Goal: Transaction & Acquisition: Obtain resource

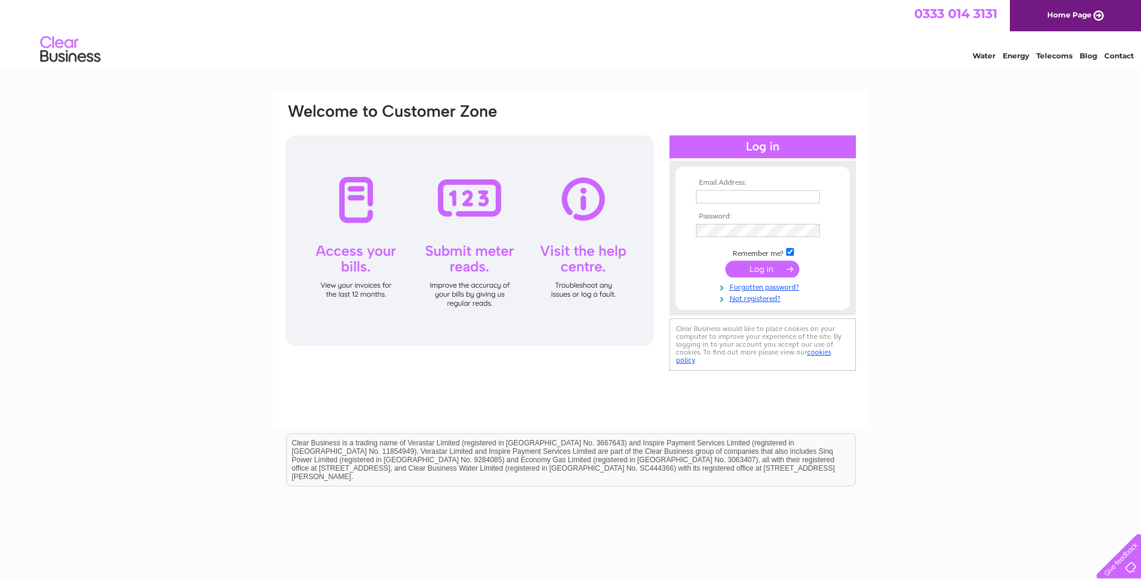
type input "iona.davidson@buccleuchcentre.com"
click at [760, 273] on input "submit" at bounding box center [762, 268] width 74 height 17
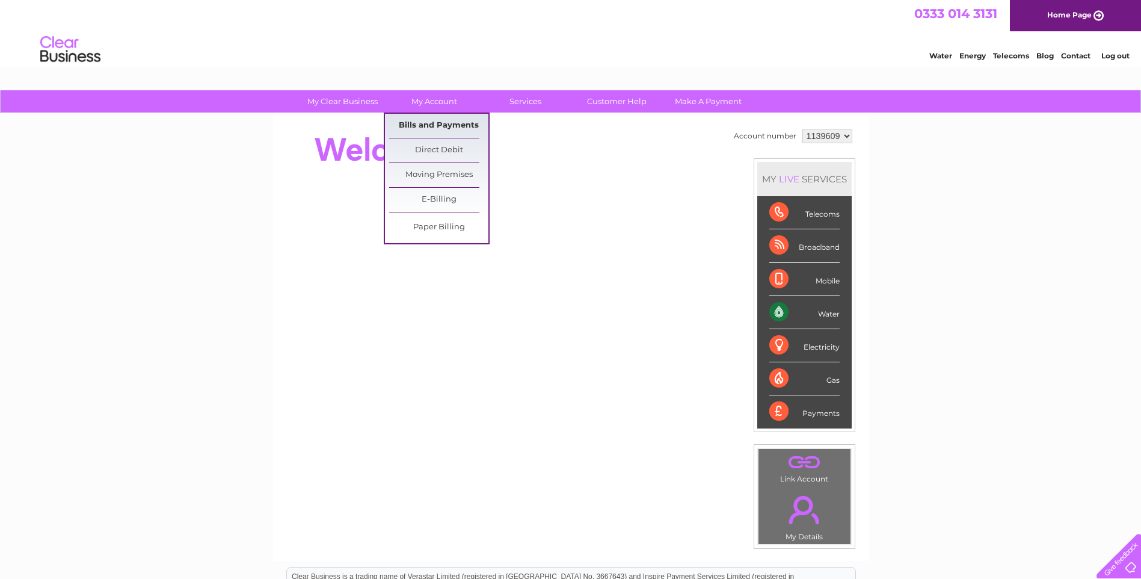
click at [427, 127] on link "Bills and Payments" at bounding box center [438, 126] width 99 height 24
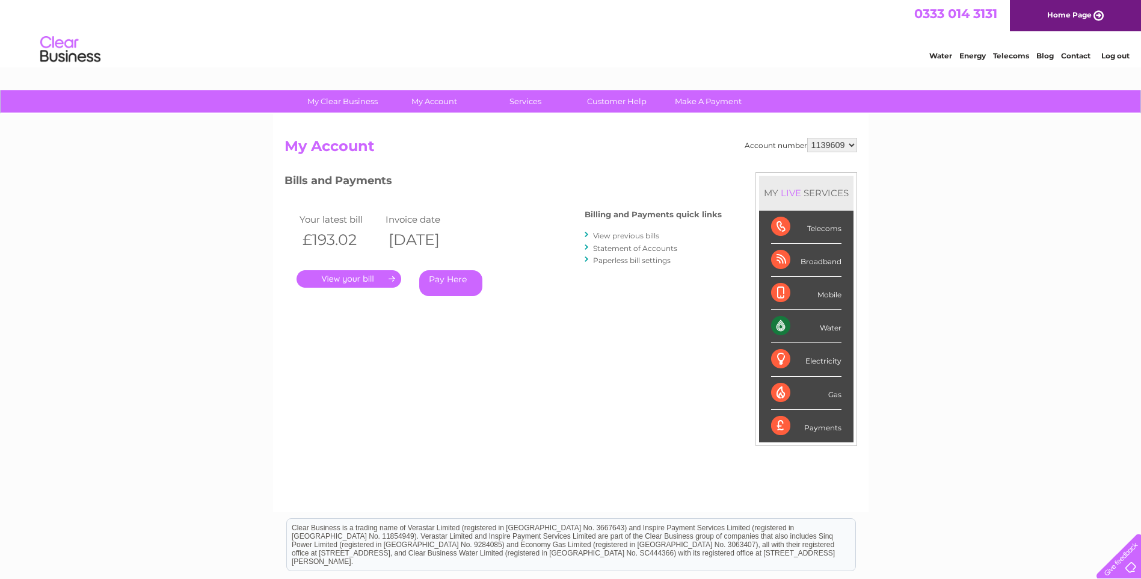
click at [351, 276] on link "." at bounding box center [349, 278] width 105 height 17
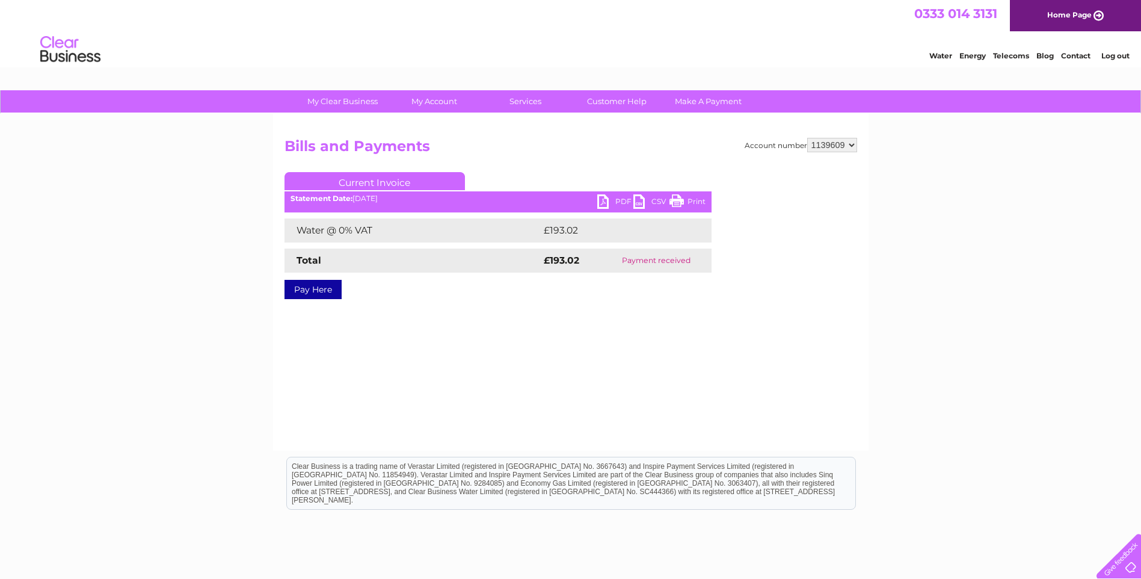
click at [598, 203] on link "PDF" at bounding box center [615, 202] width 36 height 17
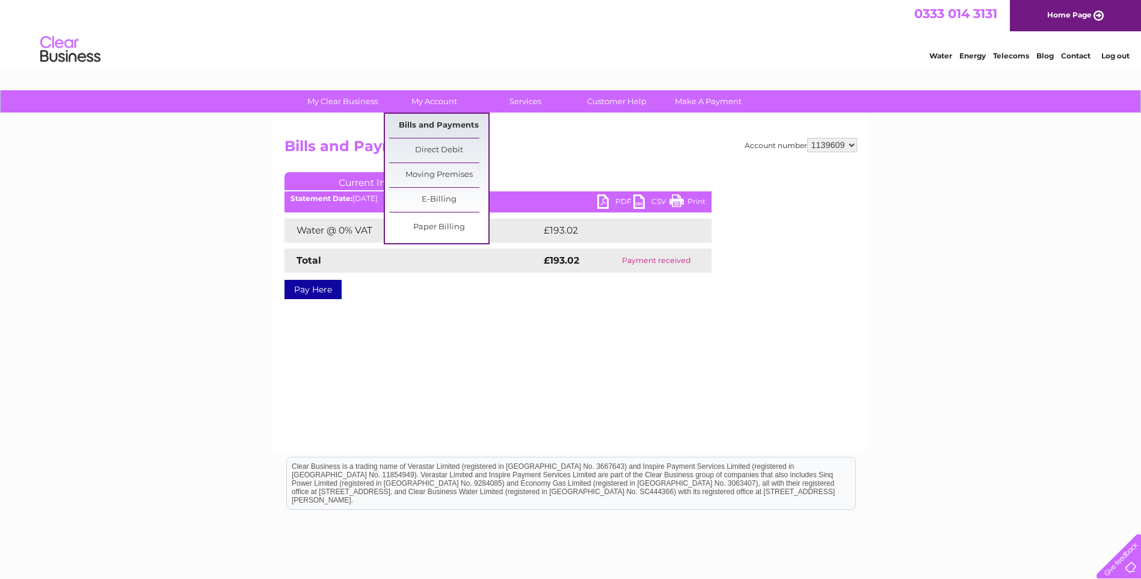
click at [426, 121] on link "Bills and Payments" at bounding box center [438, 126] width 99 height 24
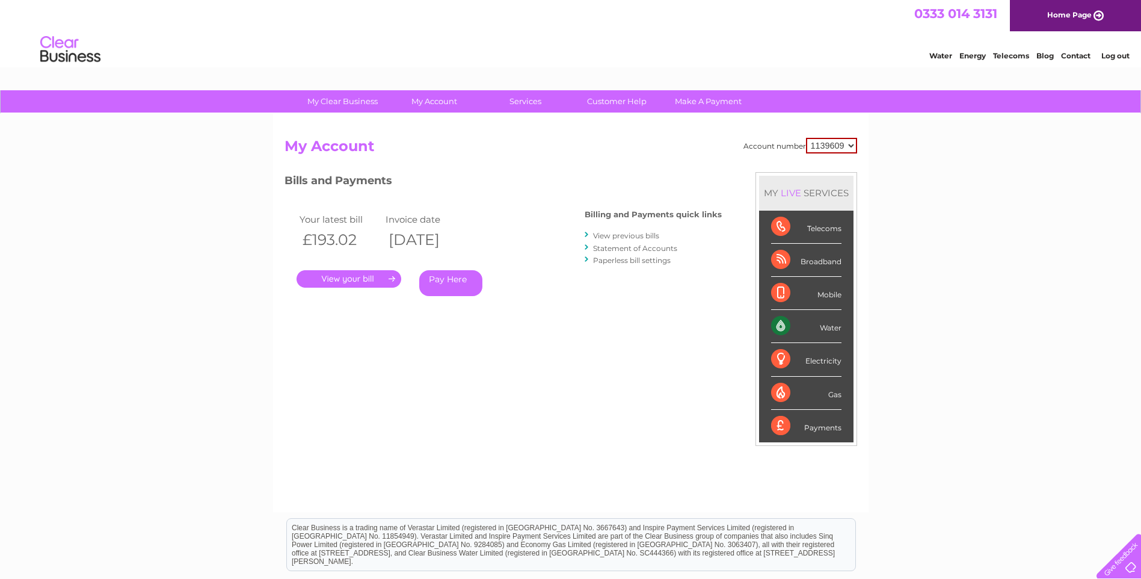
click at [648, 238] on link "View previous bills" at bounding box center [626, 235] width 66 height 9
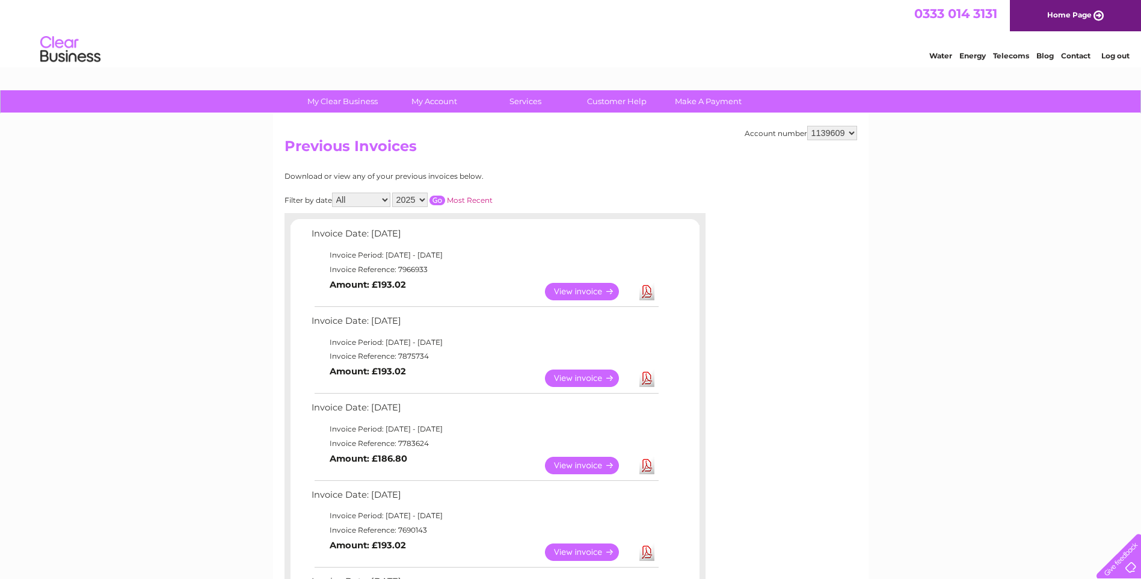
click at [572, 378] on link "View" at bounding box center [589, 377] width 88 height 17
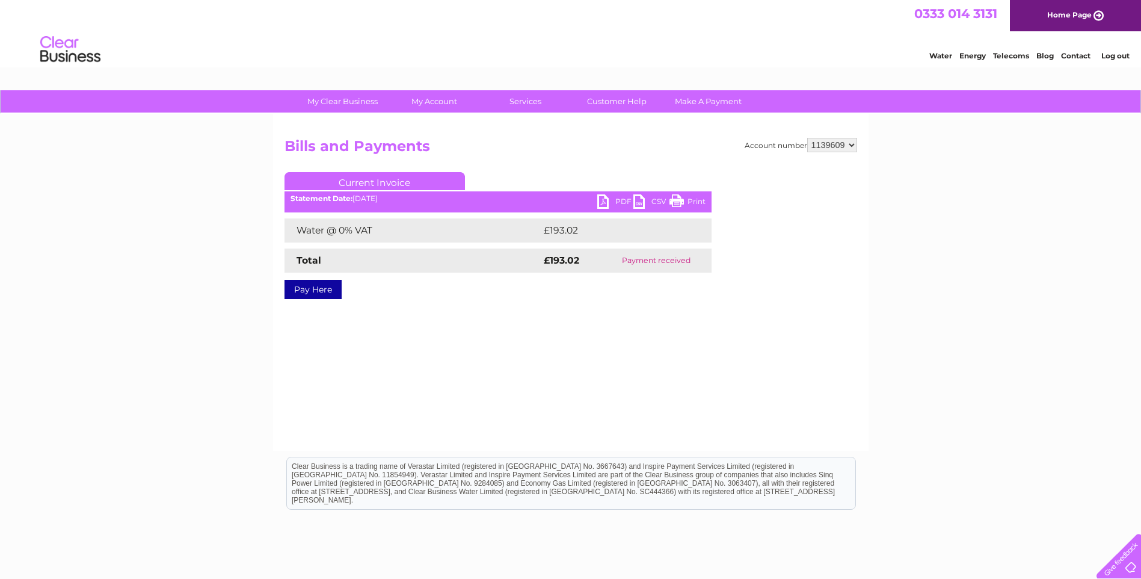
click at [603, 202] on link "PDF" at bounding box center [615, 202] width 36 height 17
click at [853, 143] on select "1139609 1148432" at bounding box center [832, 145] width 50 height 14
select select "1148432"
click at [808, 138] on select "1139609 1148432" at bounding box center [832, 145] width 50 height 14
click at [605, 202] on link "PDF" at bounding box center [615, 202] width 36 height 17
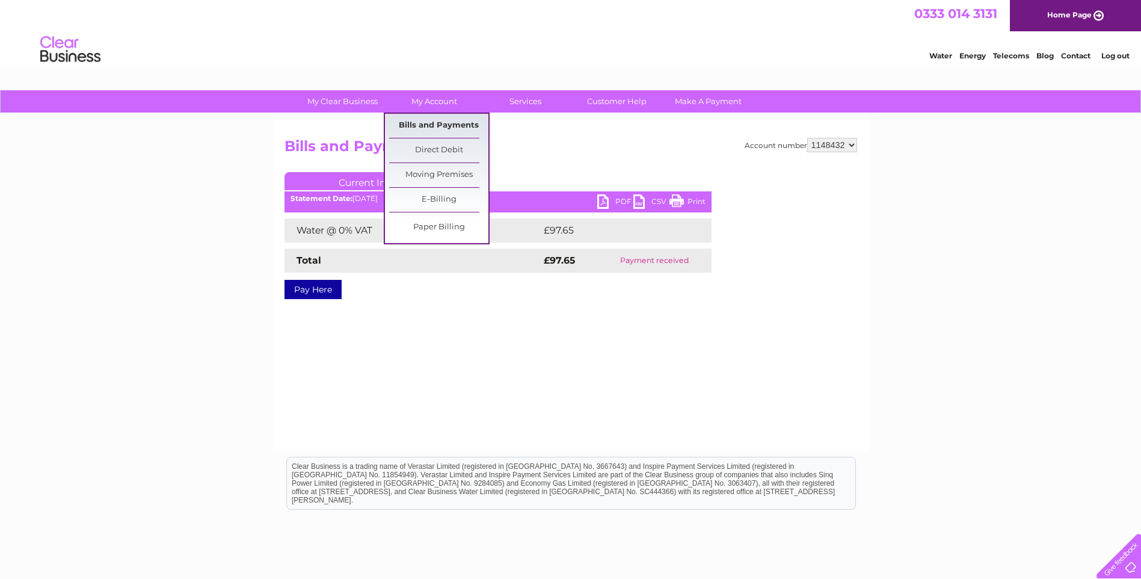
click at [431, 125] on link "Bills and Payments" at bounding box center [438, 126] width 99 height 24
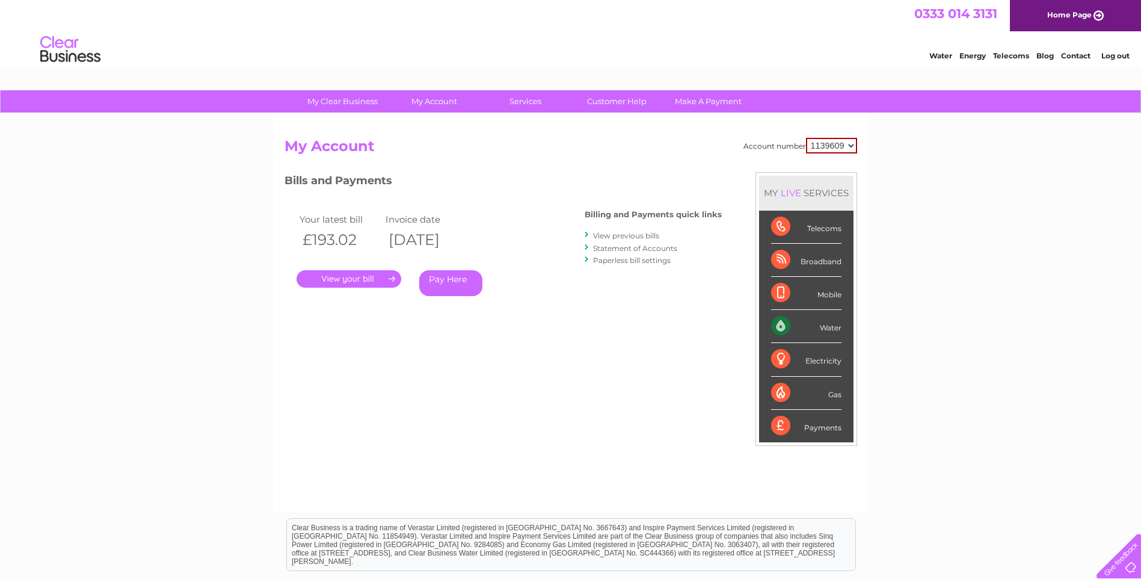
click at [854, 142] on select "1139609 1148432" at bounding box center [831, 146] width 51 height 16
select select "1148432"
click at [807, 138] on select "1139609 1148432" at bounding box center [831, 146] width 51 height 16
click at [649, 236] on link "View previous bills" at bounding box center [626, 235] width 66 height 9
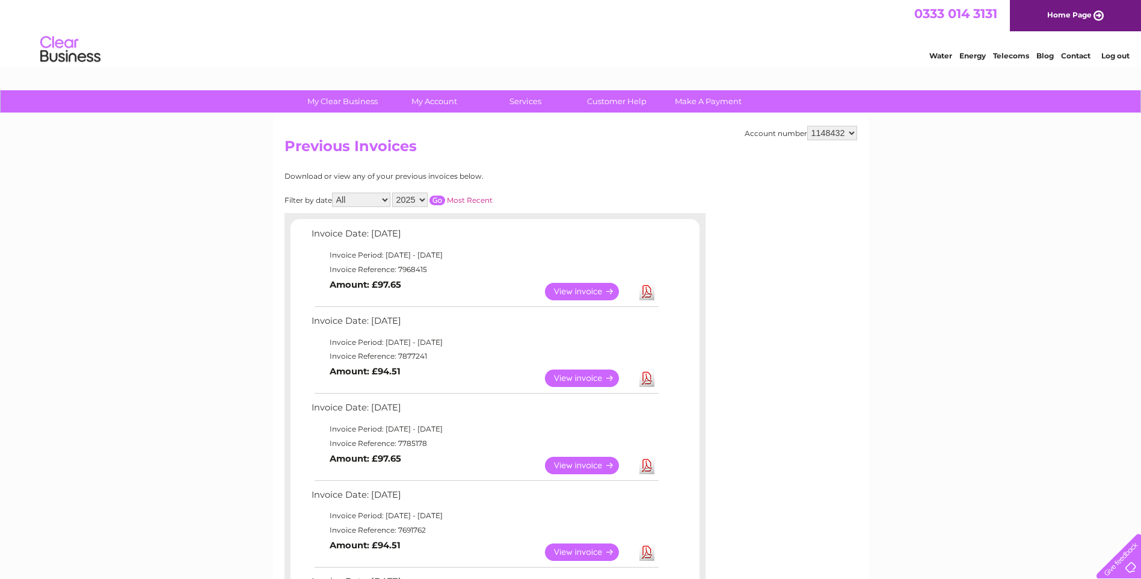
click at [649, 236] on td "Invoice Date: [DATE]" at bounding box center [485, 237] width 352 height 22
click at [580, 380] on link "View" at bounding box center [589, 377] width 88 height 17
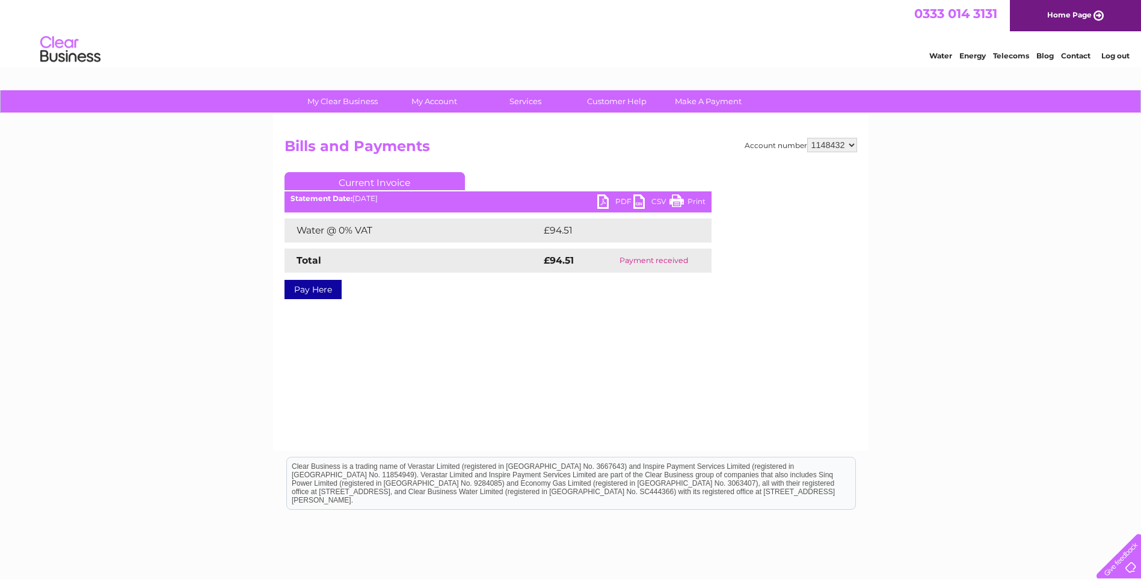
click at [601, 204] on link "PDF" at bounding box center [615, 202] width 36 height 17
